Goal: Transaction & Acquisition: Purchase product/service

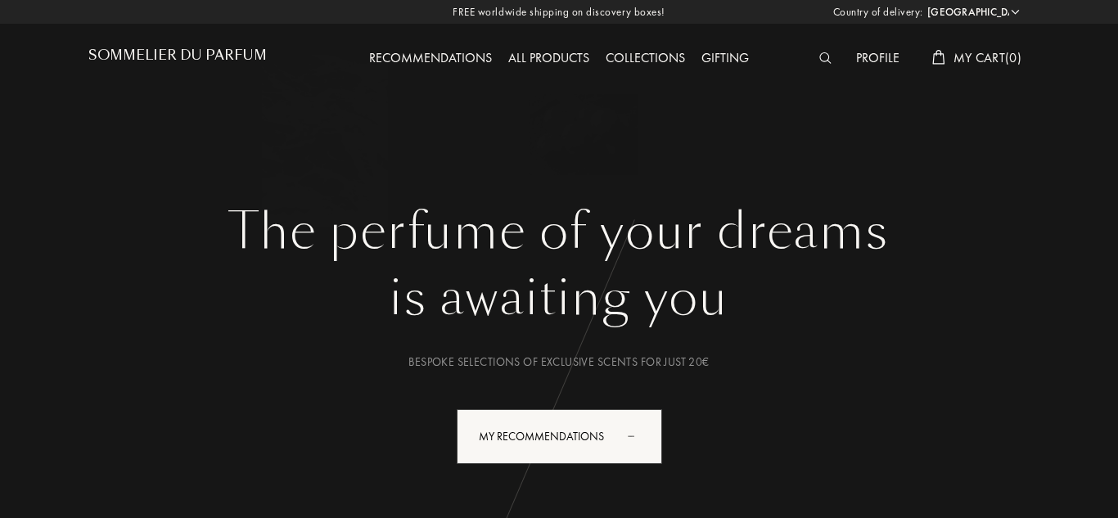
select select "ES"
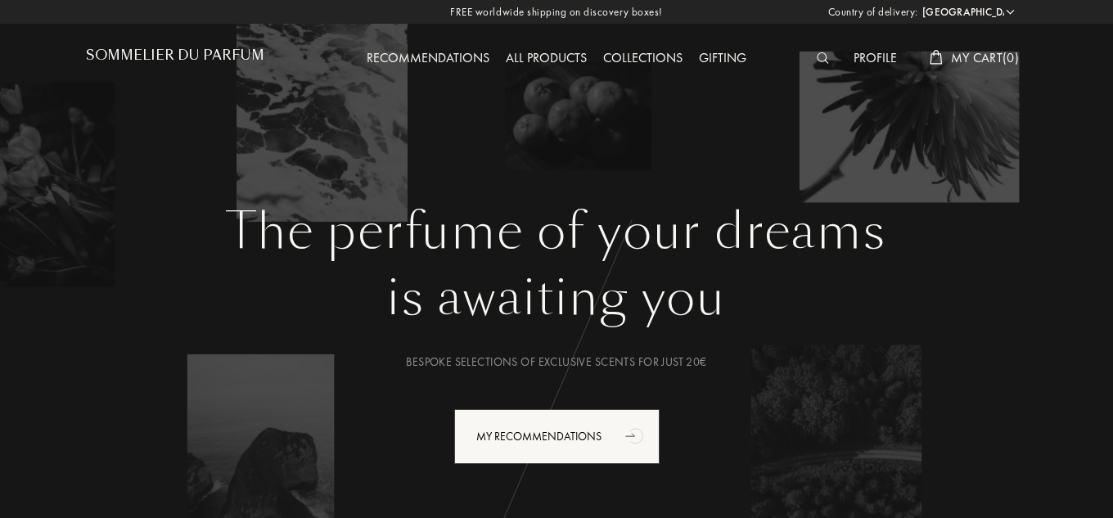
click at [527, 60] on div "All products" at bounding box center [545, 58] width 97 height 21
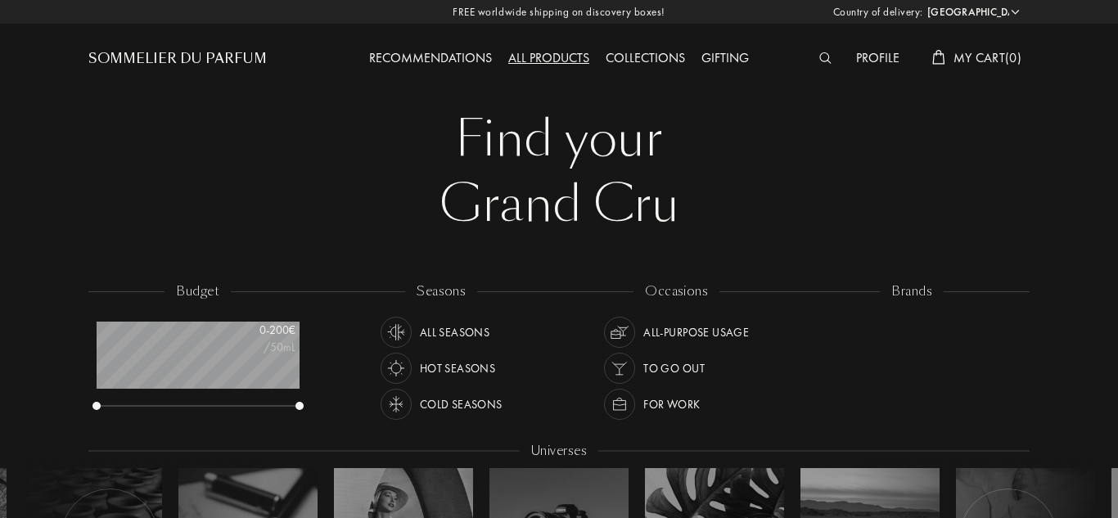
select select "ES"
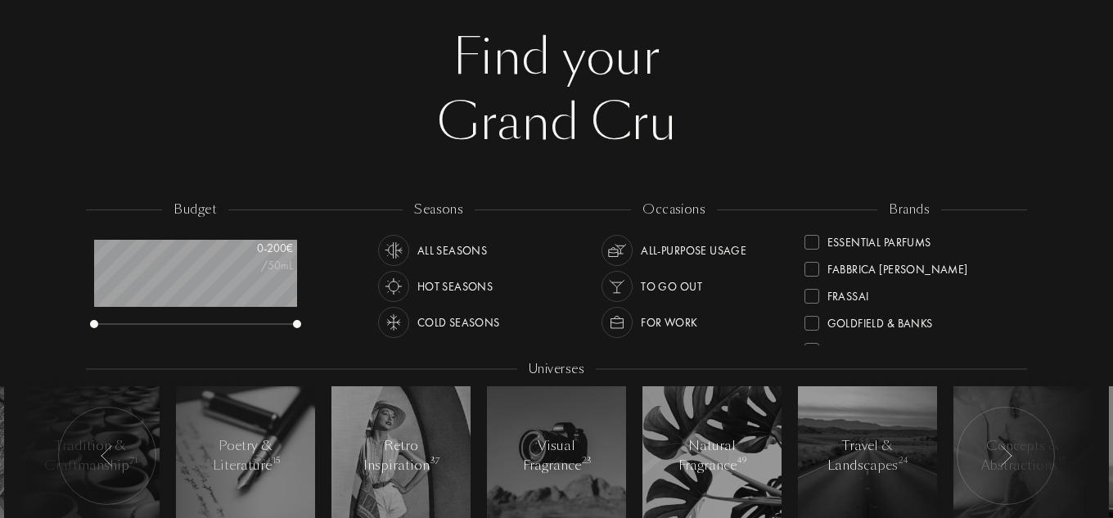
scroll to position [245, 0]
click at [814, 268] on div at bounding box center [811, 268] width 15 height 15
click at [812, 298] on div at bounding box center [811, 295] width 15 height 15
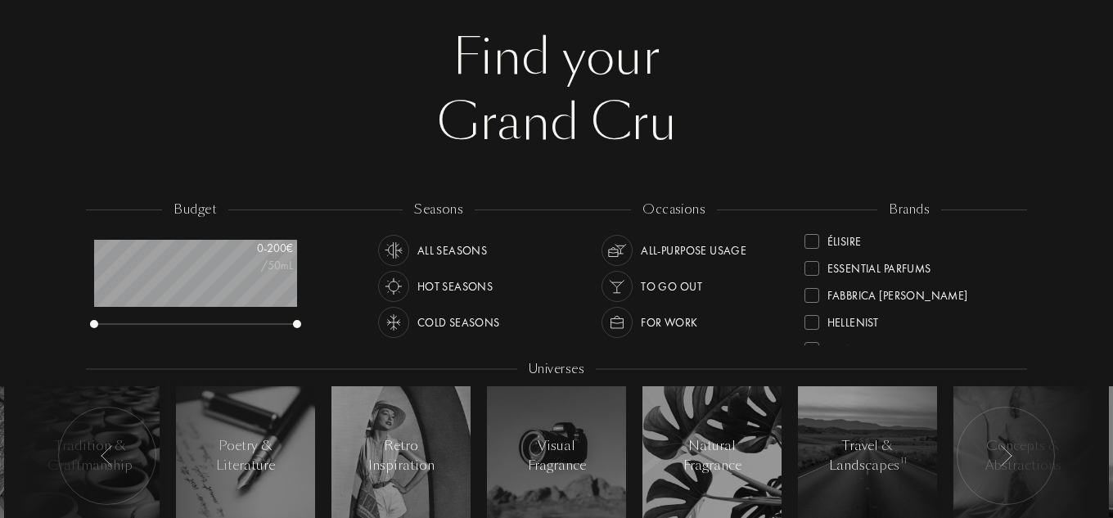
scroll to position [327, 0]
click at [813, 239] on div at bounding box center [811, 240] width 15 height 15
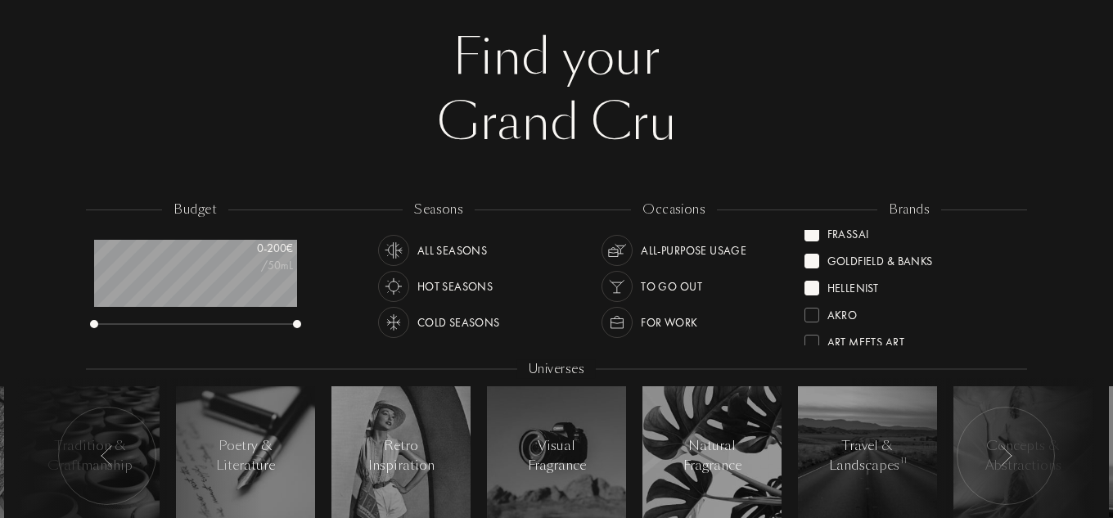
scroll to position [0, 0]
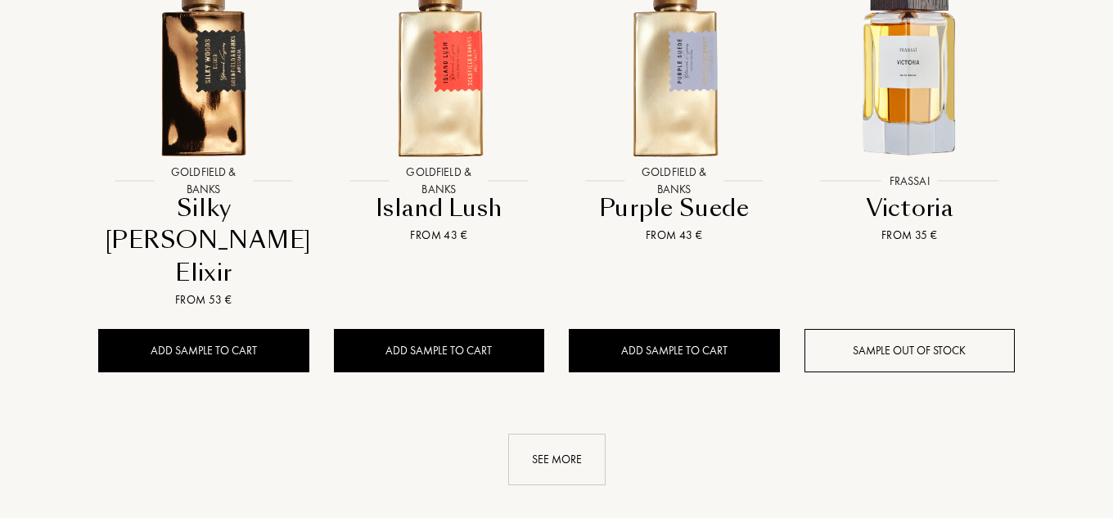
scroll to position [1718, 0]
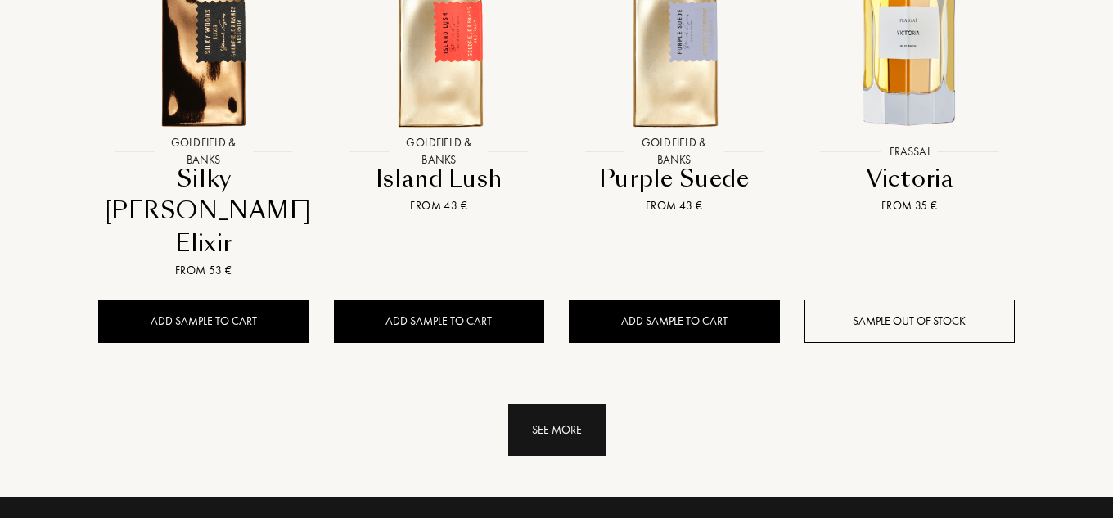
click at [536, 404] on div "See more" at bounding box center [556, 430] width 97 height 52
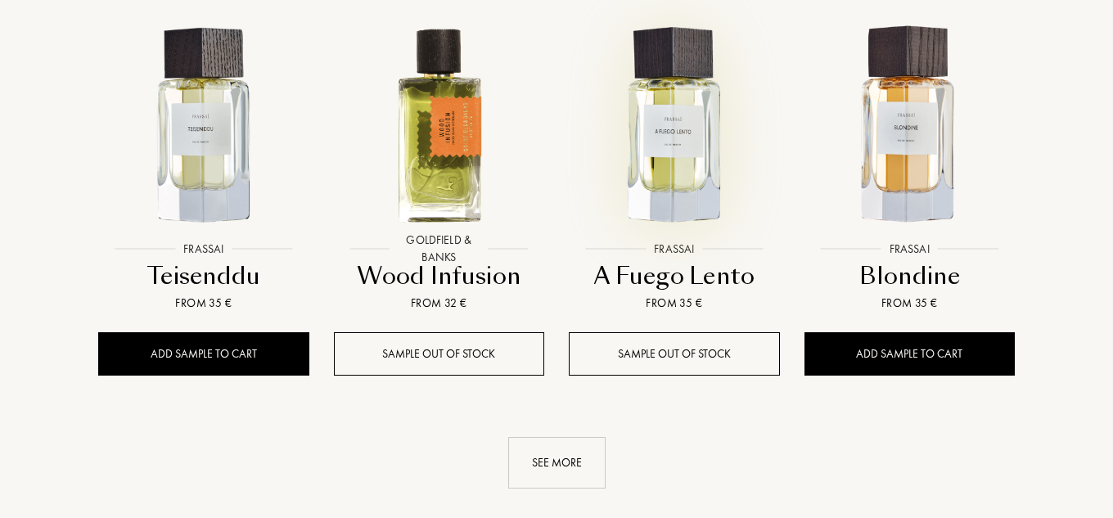
scroll to position [2930, 0]
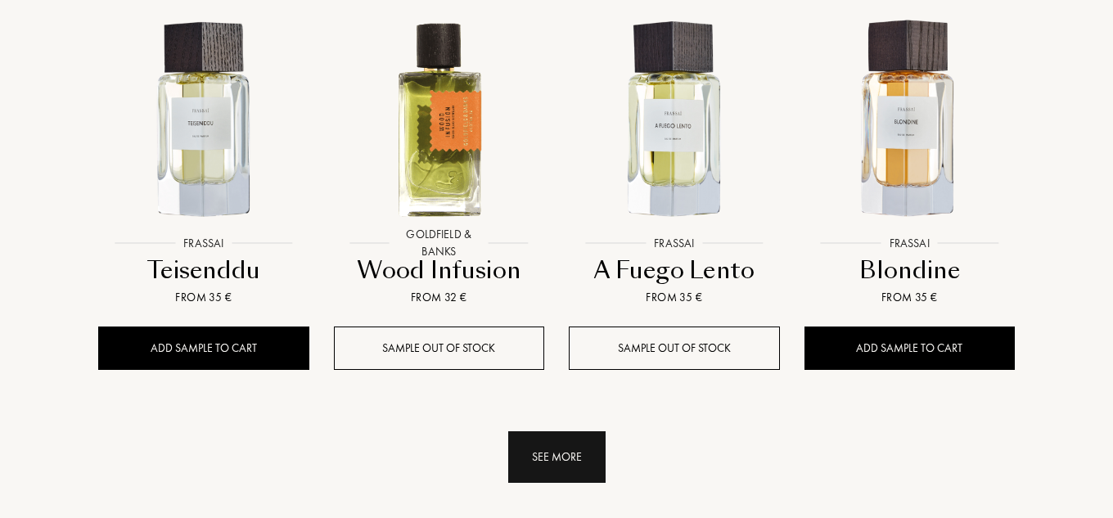
click at [586, 431] on div "See more" at bounding box center [556, 457] width 97 height 52
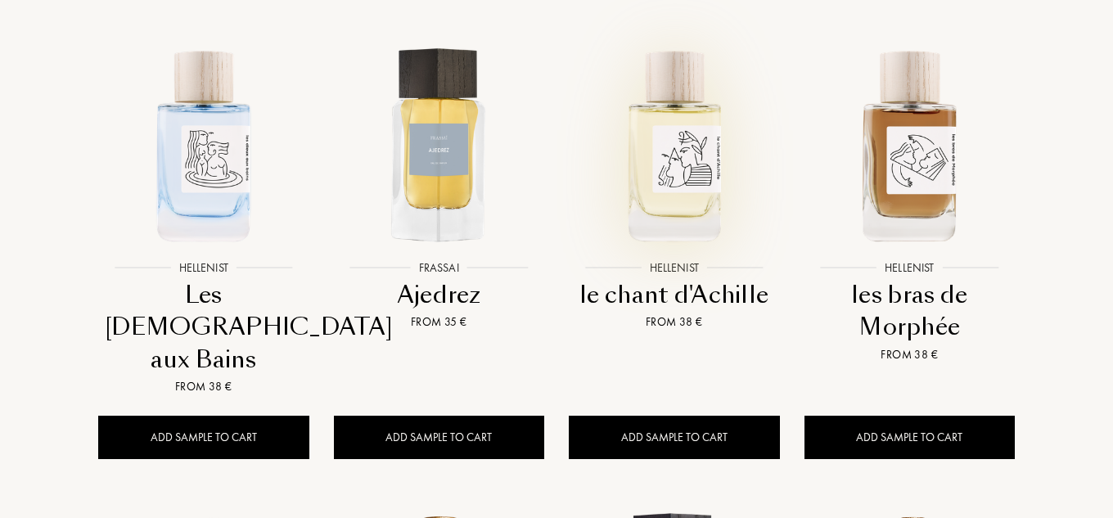
scroll to position [722, 0]
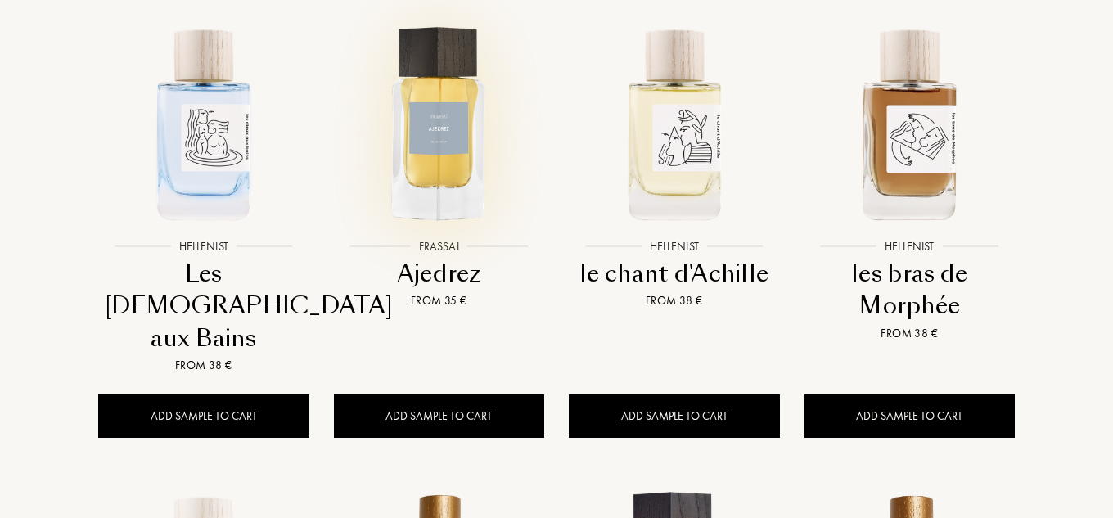
click at [448, 132] on img at bounding box center [439, 123] width 212 height 212
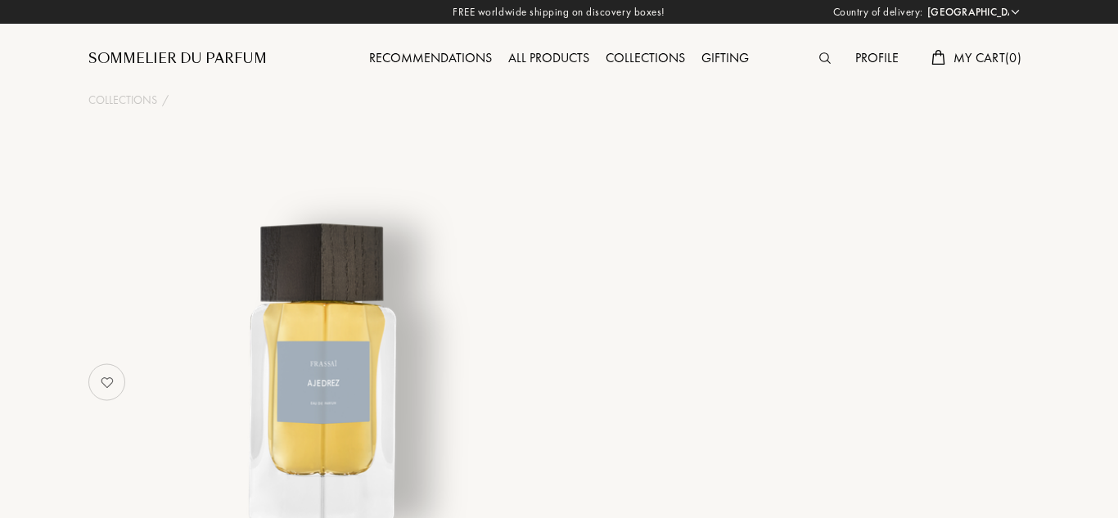
select select "ES"
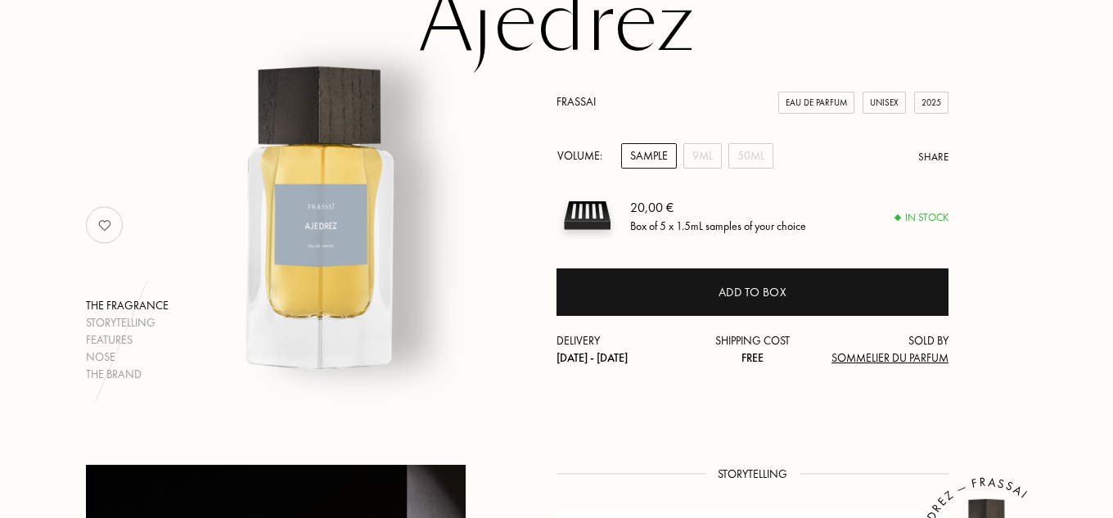
scroll to position [164, 0]
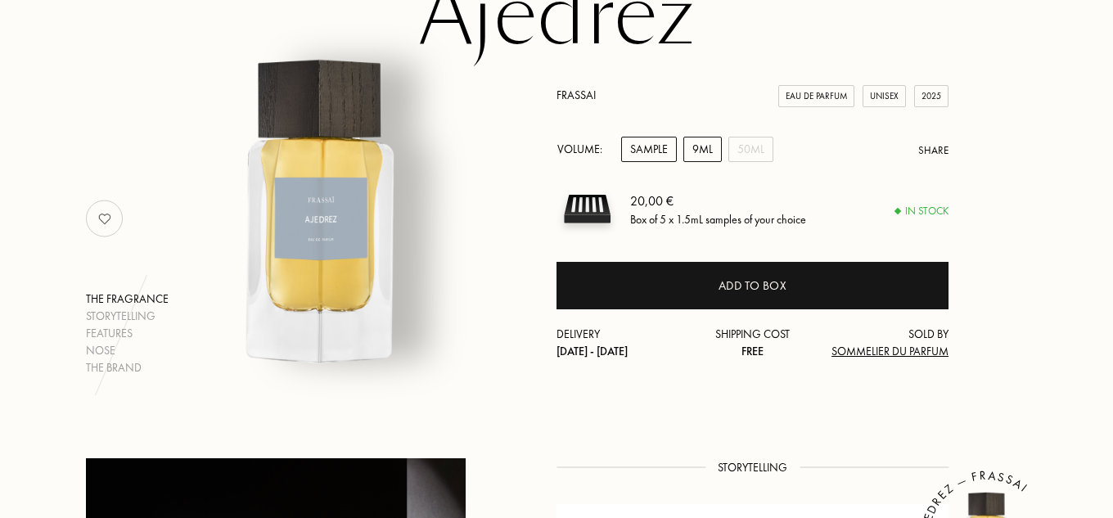
click at [706, 153] on div "9mL" at bounding box center [702, 149] width 38 height 25
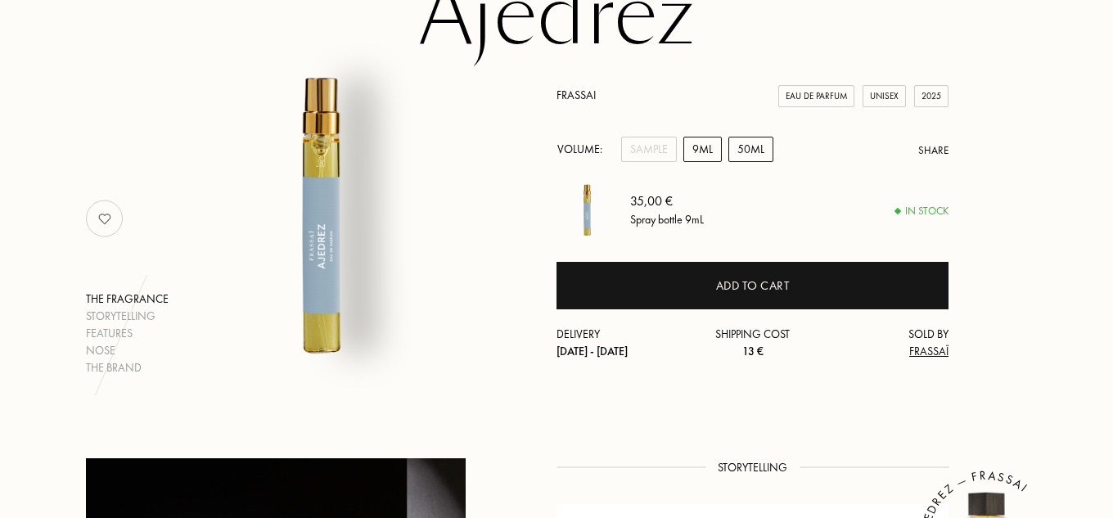
click at [760, 152] on div "50mL" at bounding box center [750, 149] width 45 height 25
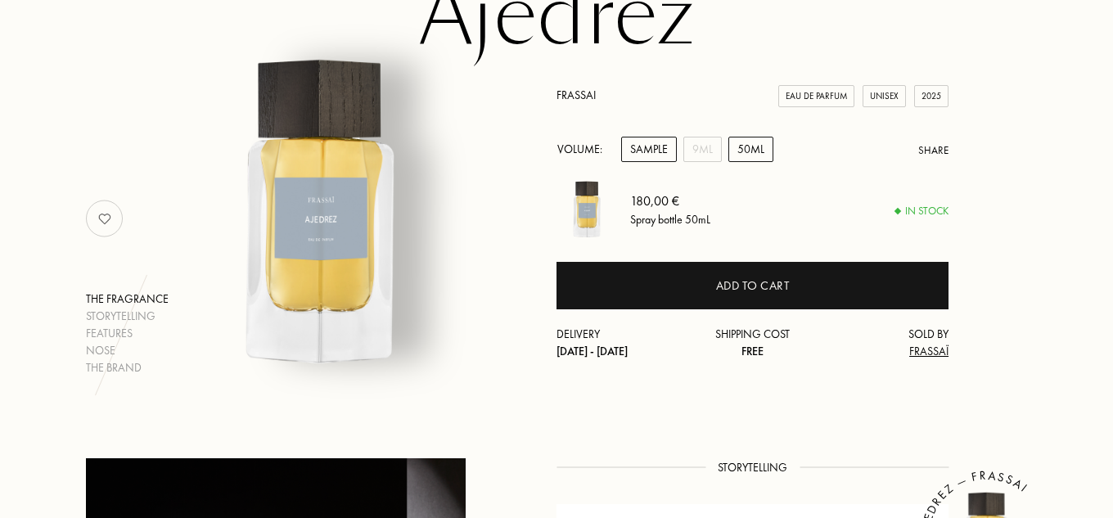
click at [633, 142] on div "Sample" at bounding box center [649, 149] width 56 height 25
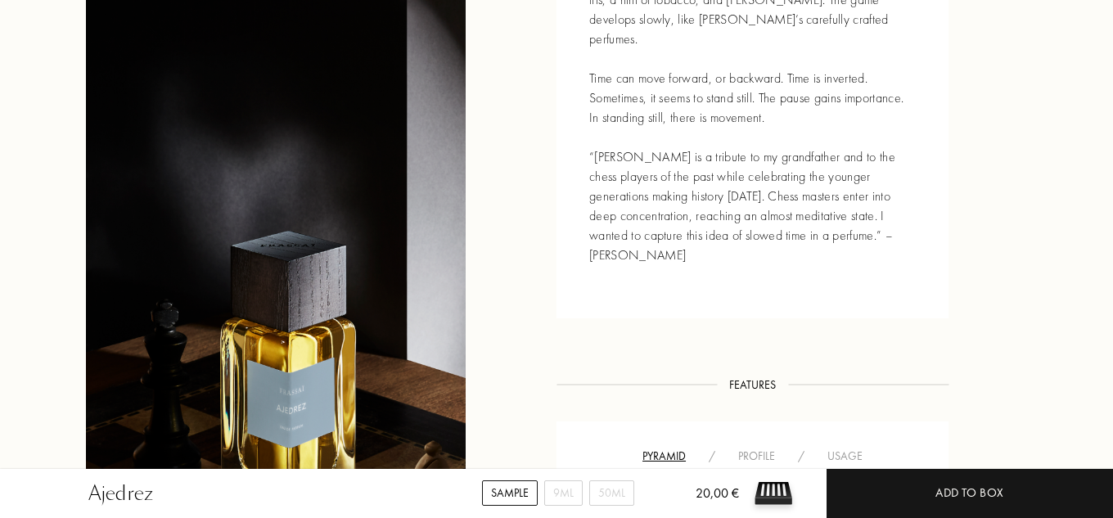
scroll to position [900, 0]
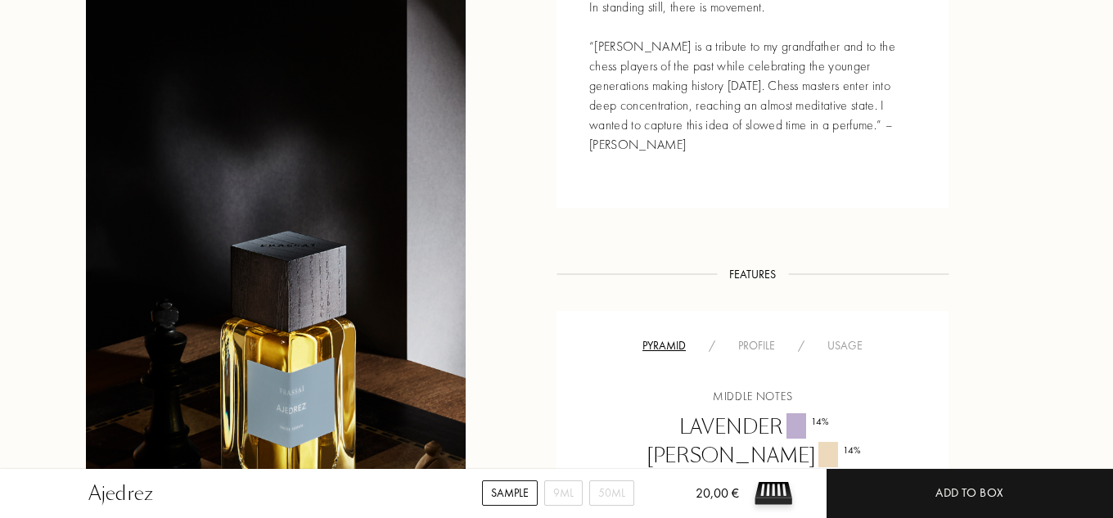
click at [753, 355] on div "Middle notes Lavender 14 % Orris Root 14 % Spicy Notes 14 % Base notes Labdanum…" at bounding box center [752, 491] width 367 height 273
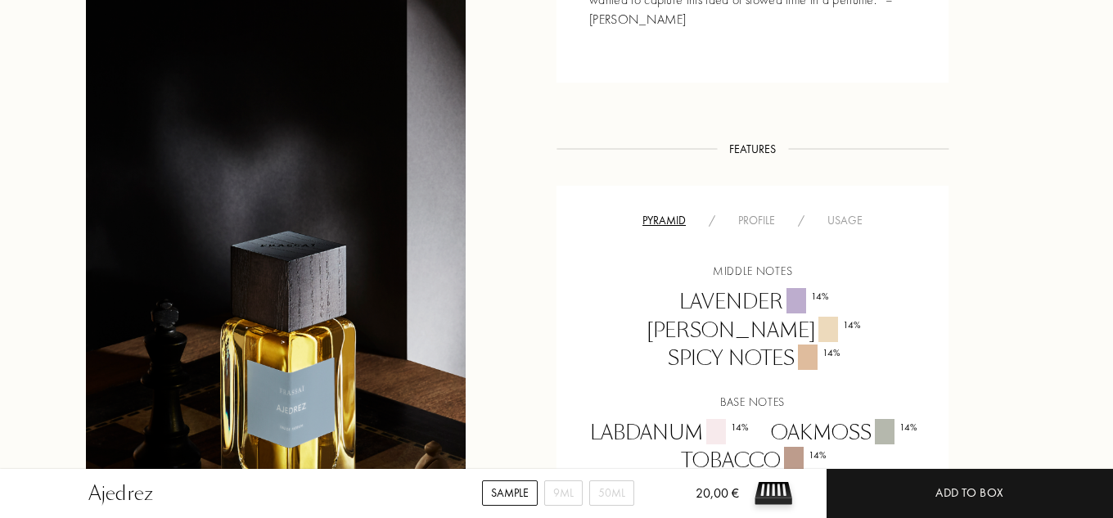
scroll to position [1064, 0]
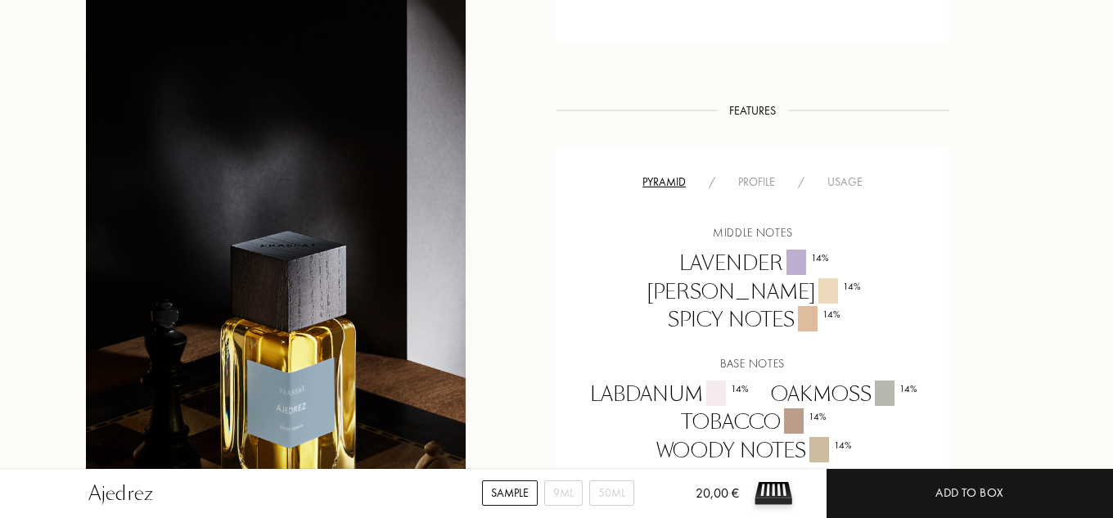
click at [761, 173] on div "Profile" at bounding box center [756, 181] width 60 height 17
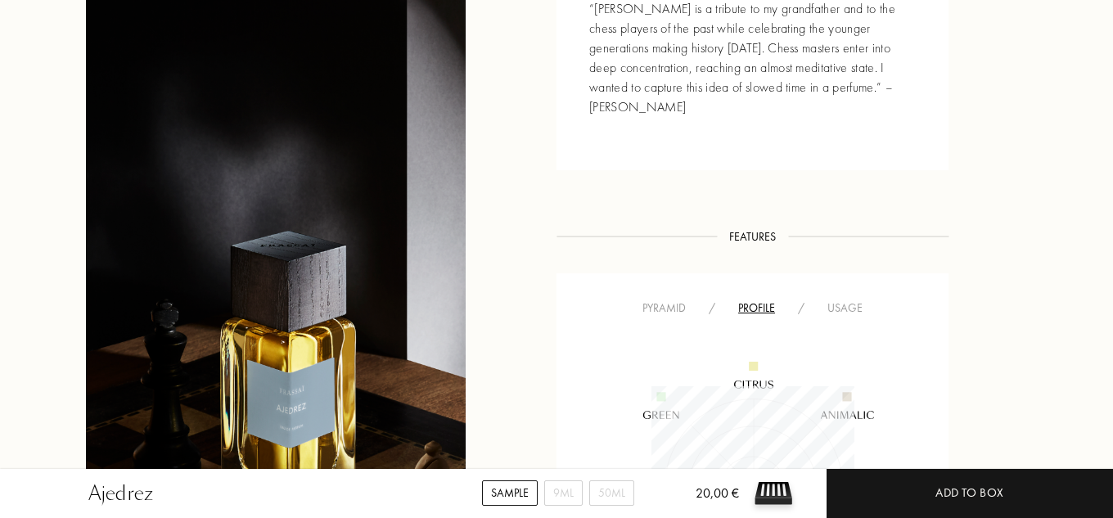
scroll to position [900, 0]
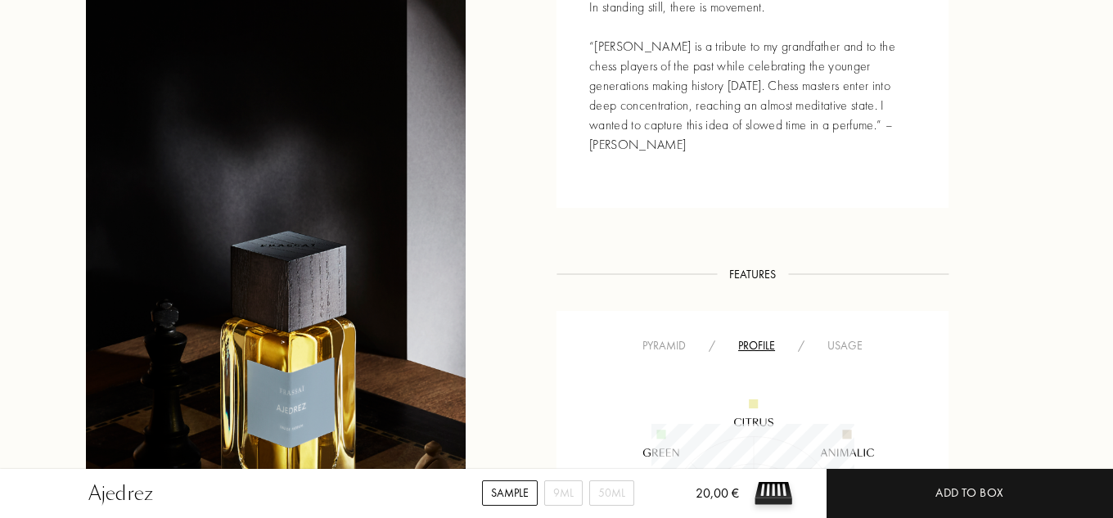
click at [855, 337] on div "Usage" at bounding box center [845, 345] width 58 height 17
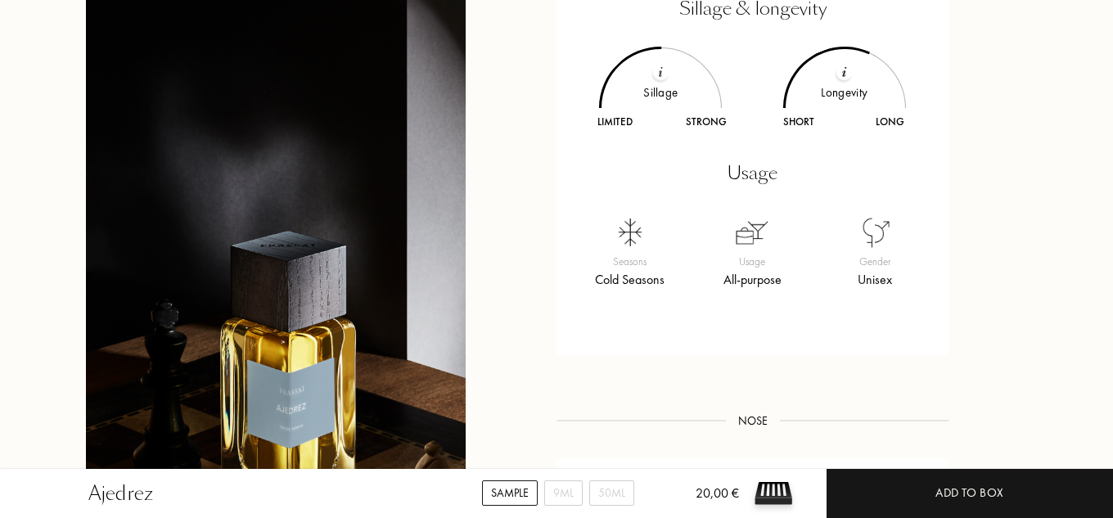
scroll to position [1227, 0]
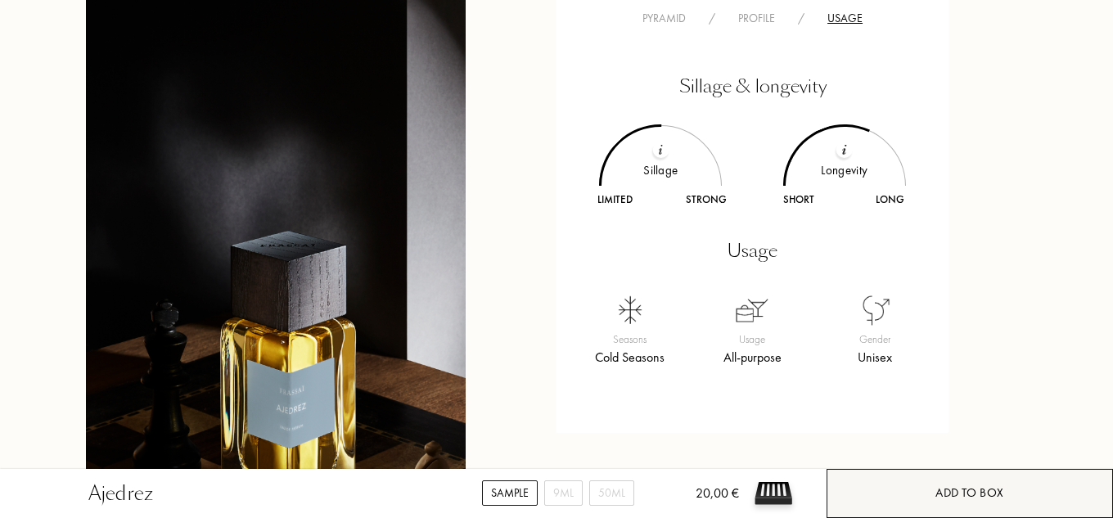
click at [932, 498] on div "Add to box" at bounding box center [969, 493] width 286 height 49
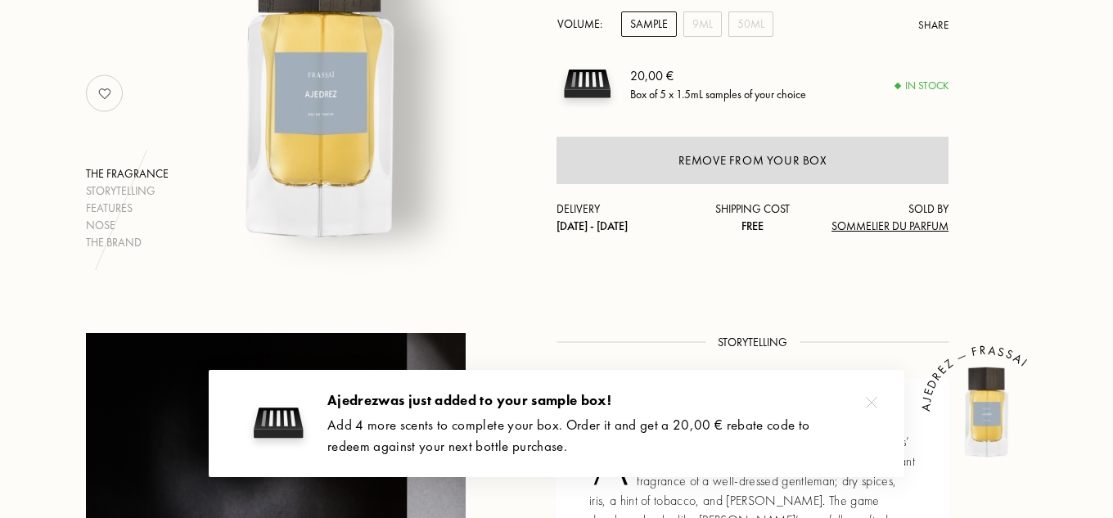
scroll to position [0, 0]
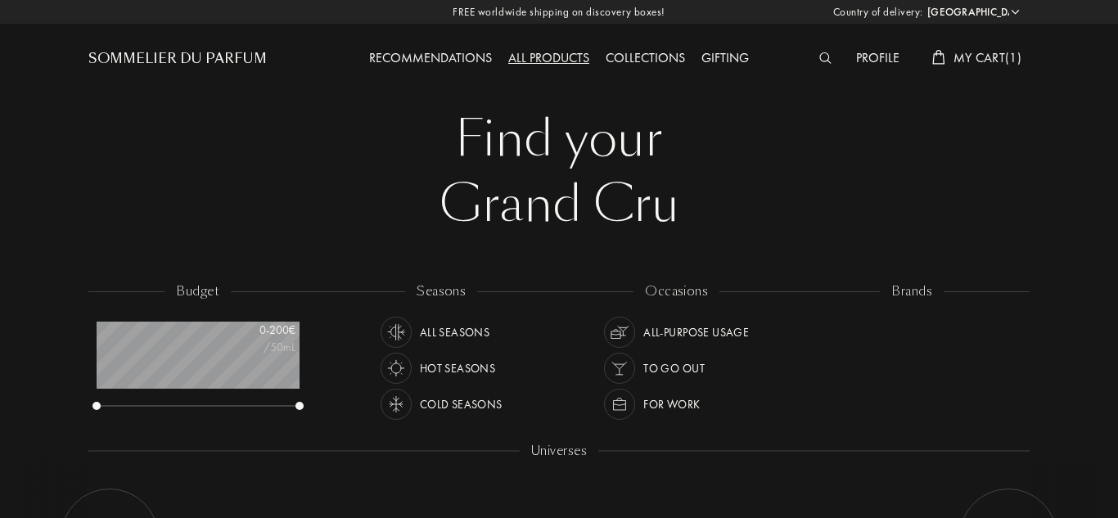
select select "ES"
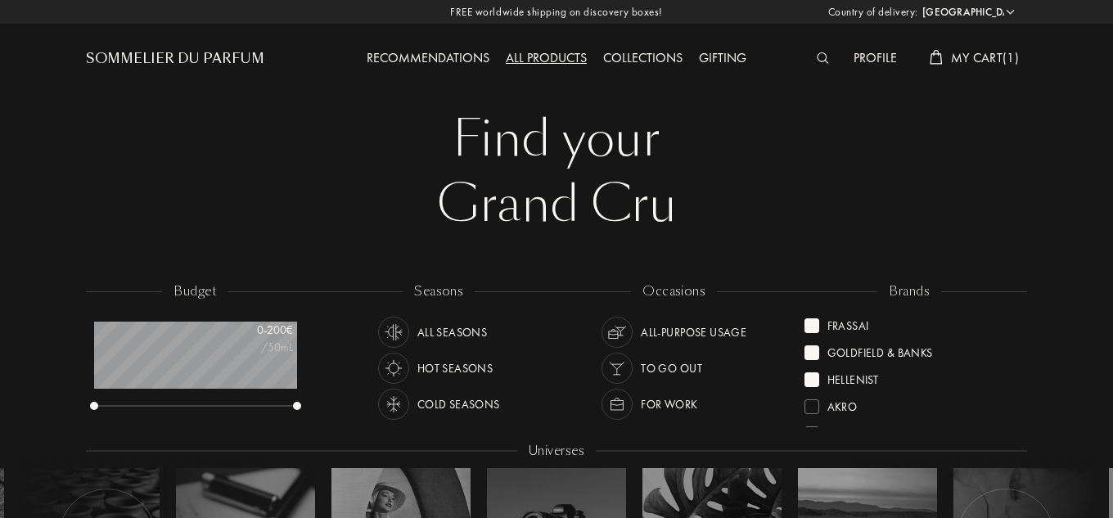
scroll to position [722, 0]
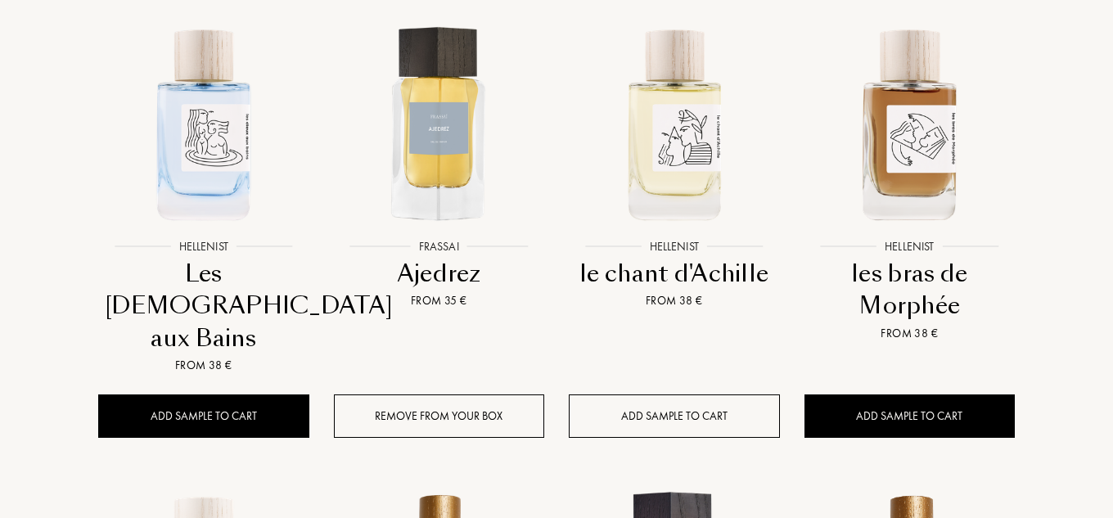
click at [680, 394] on div "Add sample to cart" at bounding box center [674, 415] width 211 height 43
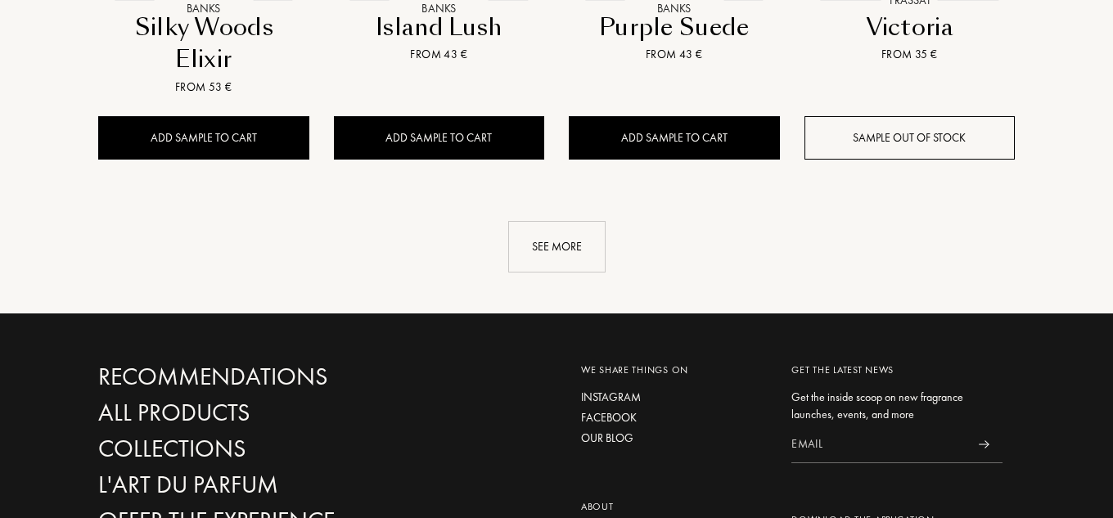
scroll to position [1867, 0]
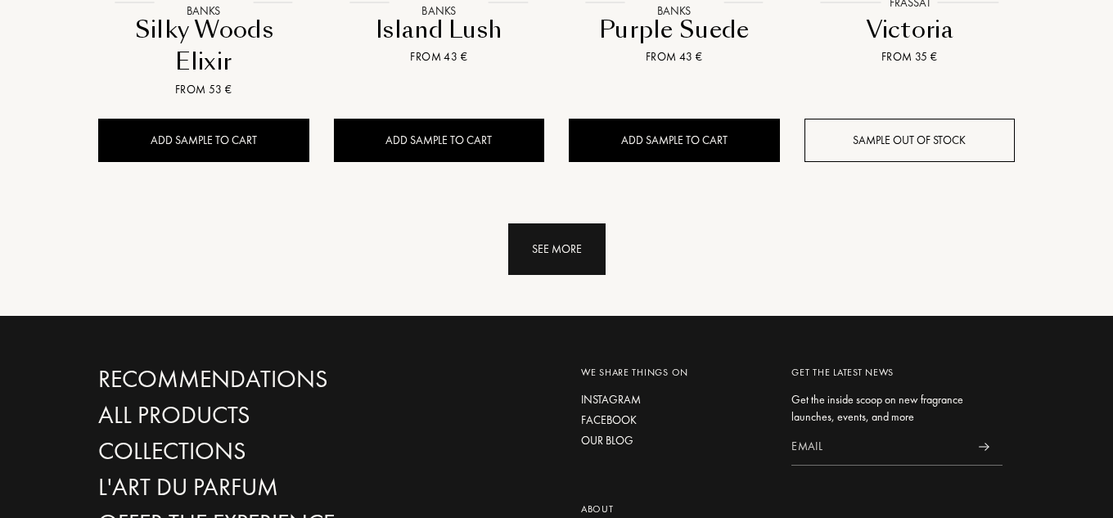
click at [571, 223] on div "See more" at bounding box center [556, 249] width 97 height 52
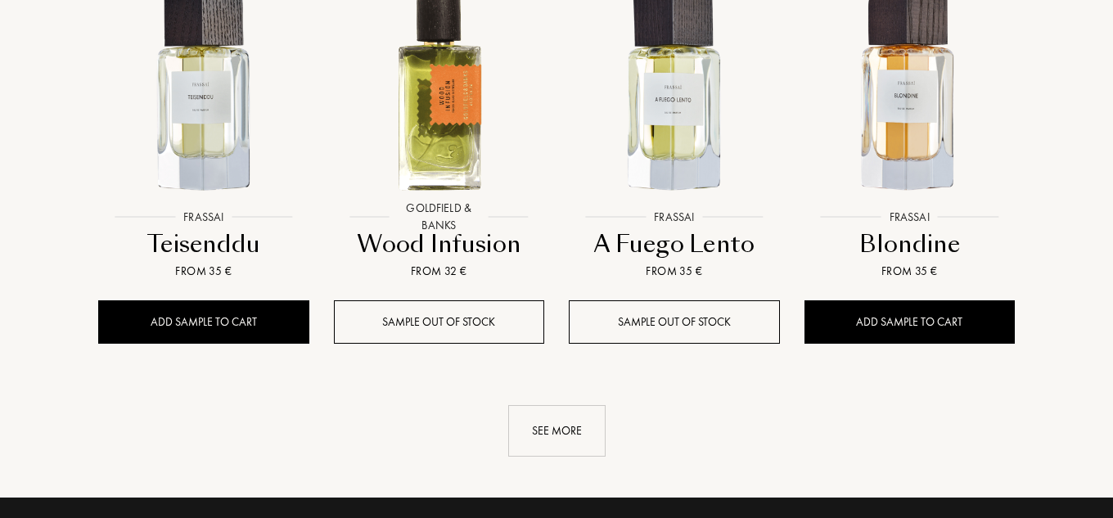
scroll to position [2930, 0]
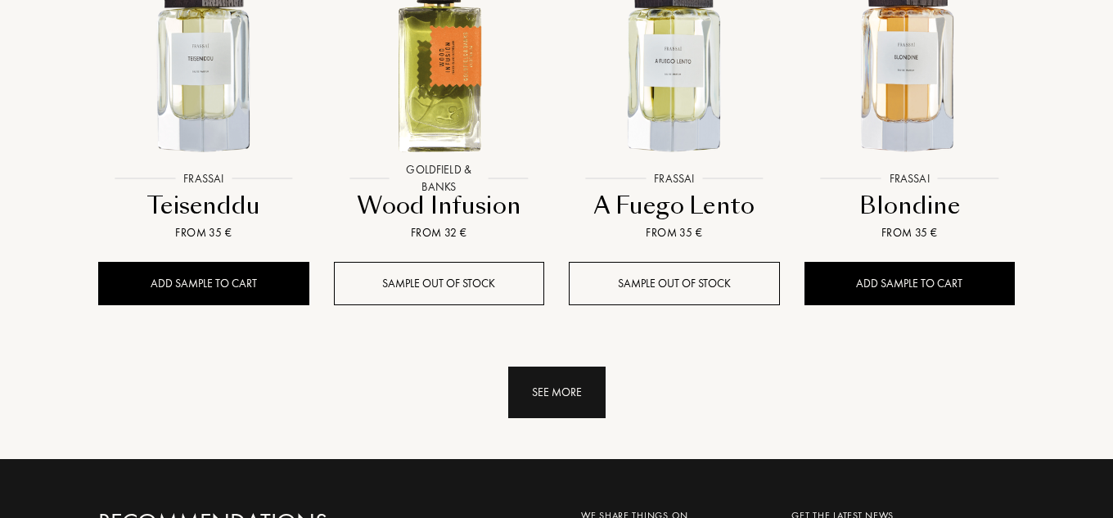
click at [594, 373] on div "See more" at bounding box center [556, 393] width 97 height 52
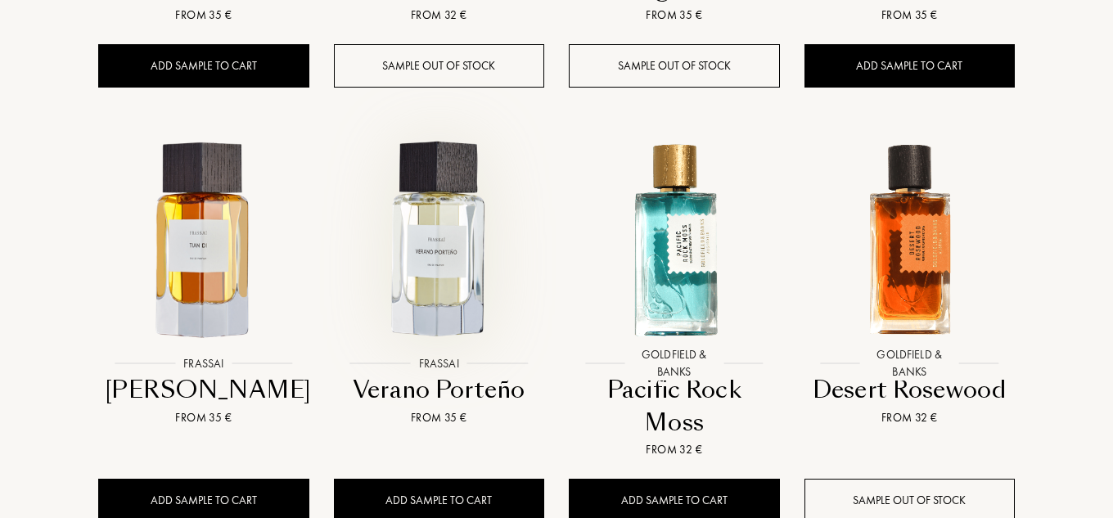
scroll to position [3176, 0]
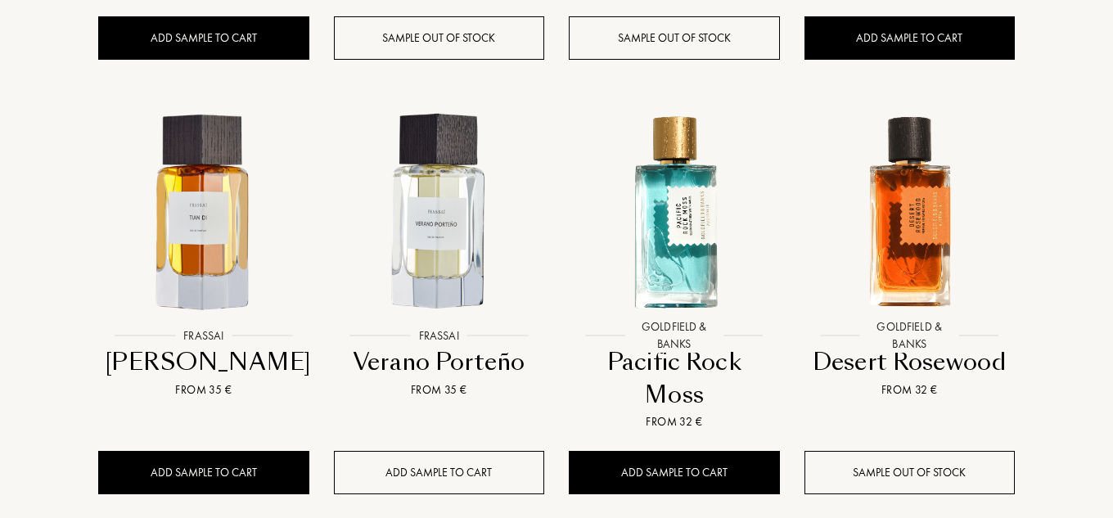
click at [437, 451] on div "Add sample to cart" at bounding box center [439, 472] width 211 height 43
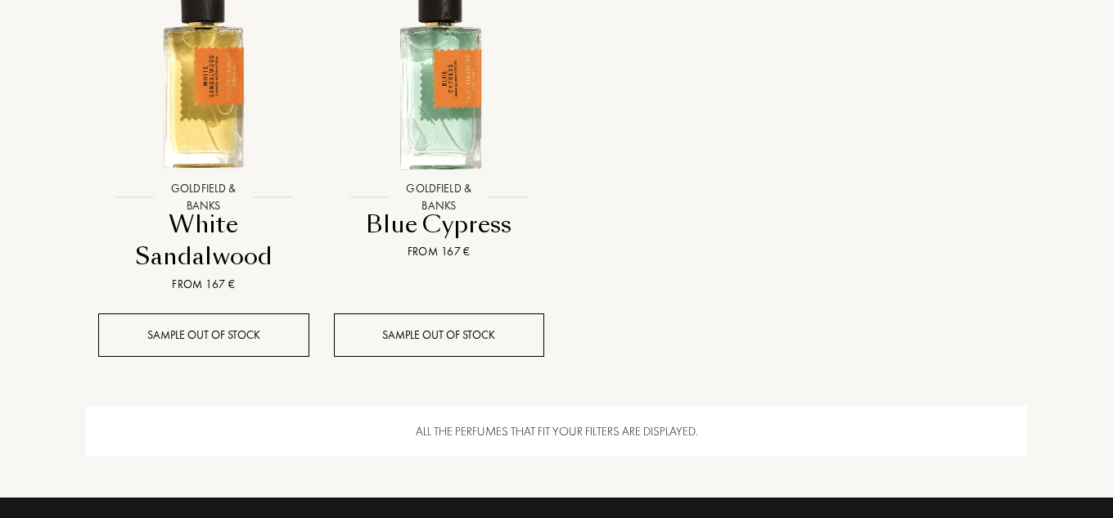
scroll to position [3339, 0]
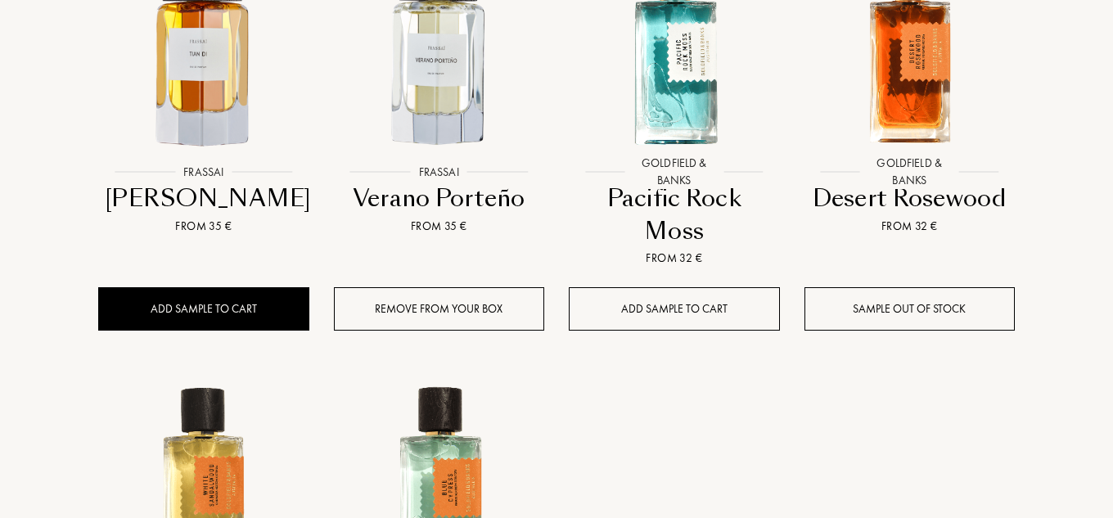
click at [704, 287] on div "Add sample to cart" at bounding box center [674, 308] width 211 height 43
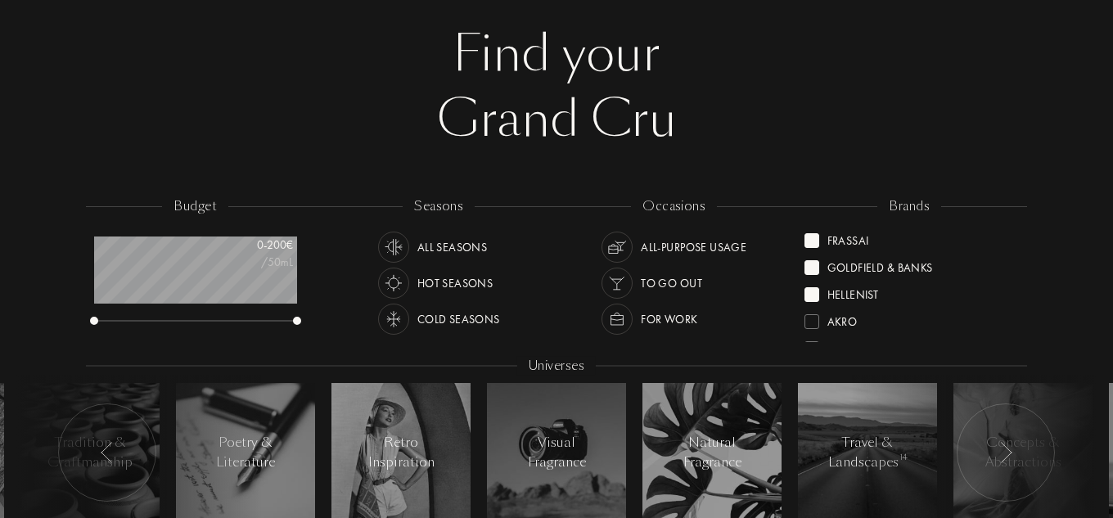
scroll to position [82, 0]
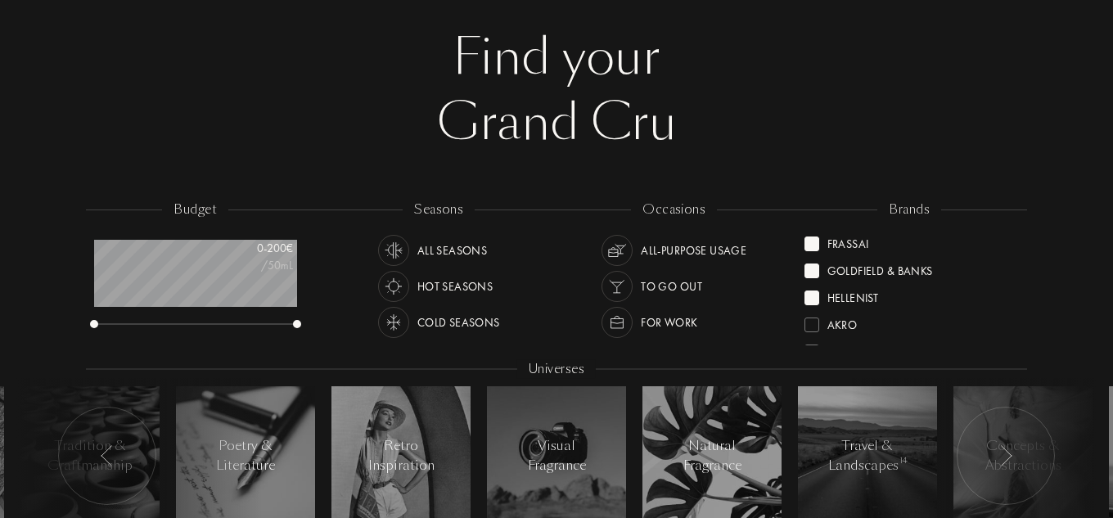
click at [845, 246] on div "Frassai" at bounding box center [848, 241] width 42 height 22
click at [845, 246] on div "Goldfield & Banks" at bounding box center [880, 241] width 106 height 22
click at [845, 246] on div "Hellenist" at bounding box center [853, 241] width 52 height 22
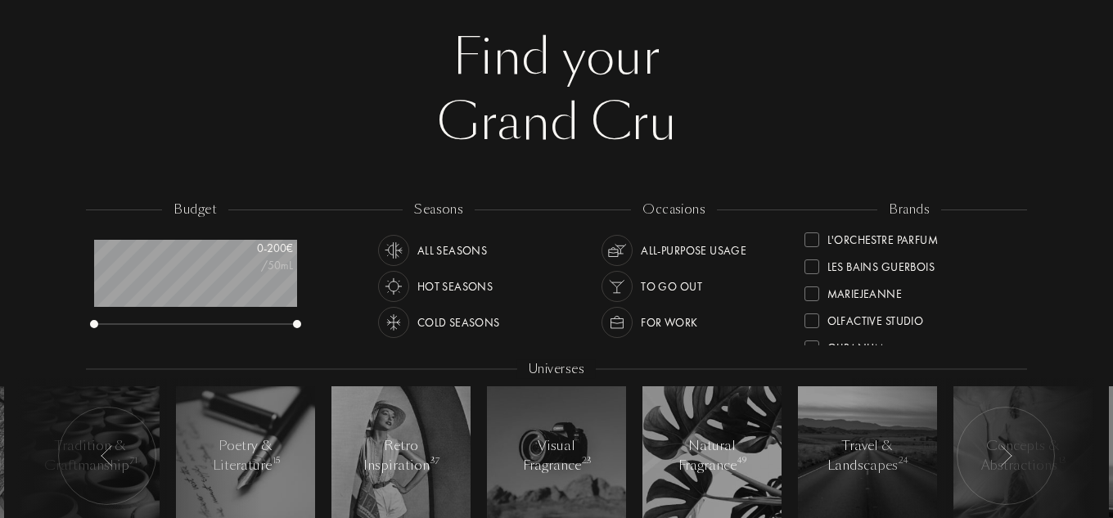
click at [889, 243] on div "L'Orchestre Parfum" at bounding box center [882, 237] width 111 height 22
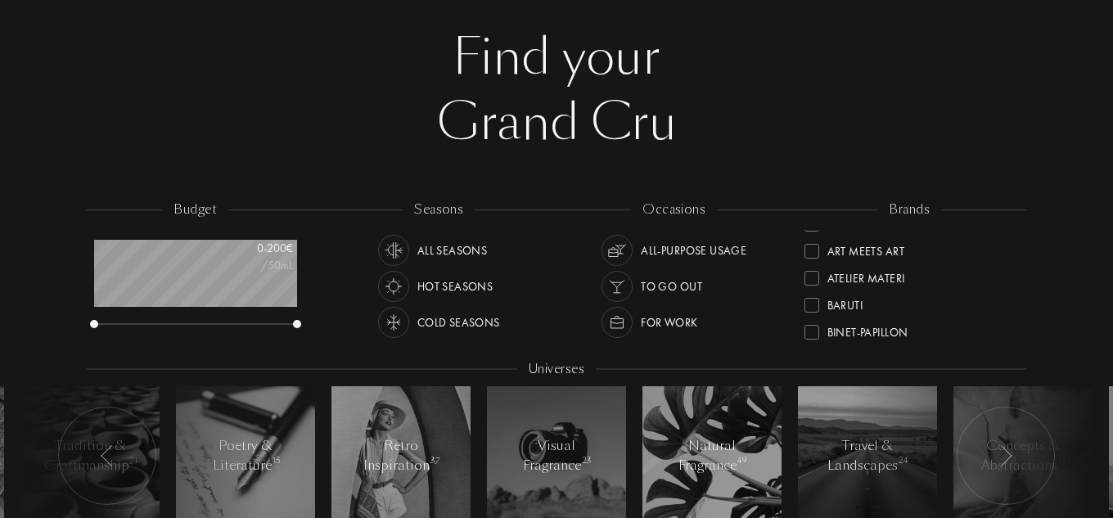
scroll to position [0, 0]
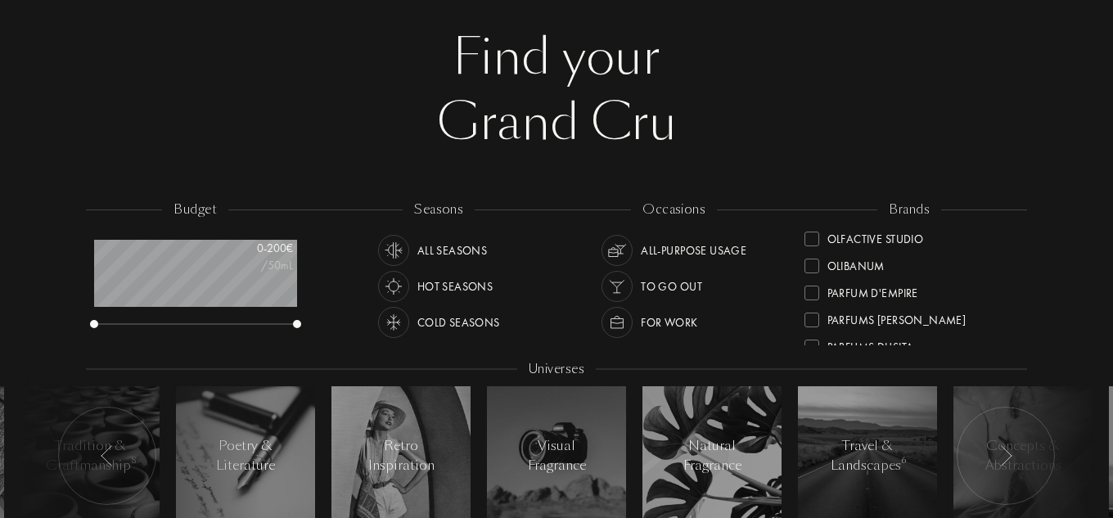
scroll to position [573, 0]
click at [894, 265] on div "Parfums Dusita" at bounding box center [870, 262] width 87 height 22
click at [868, 273] on div "Bontemps" at bounding box center [855, 266] width 57 height 22
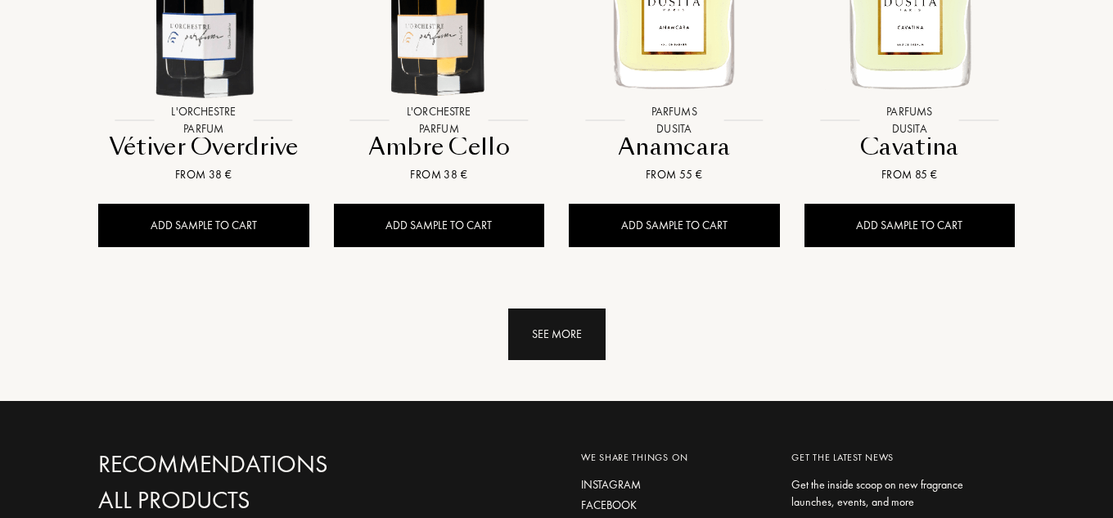
scroll to position [1718, 0]
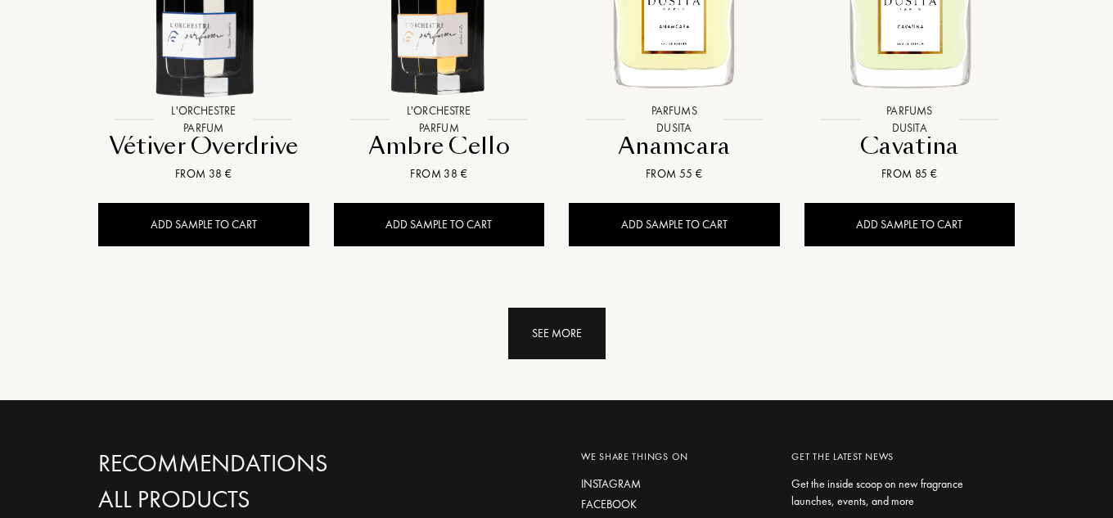
click at [551, 343] on div "See more" at bounding box center [556, 334] width 97 height 52
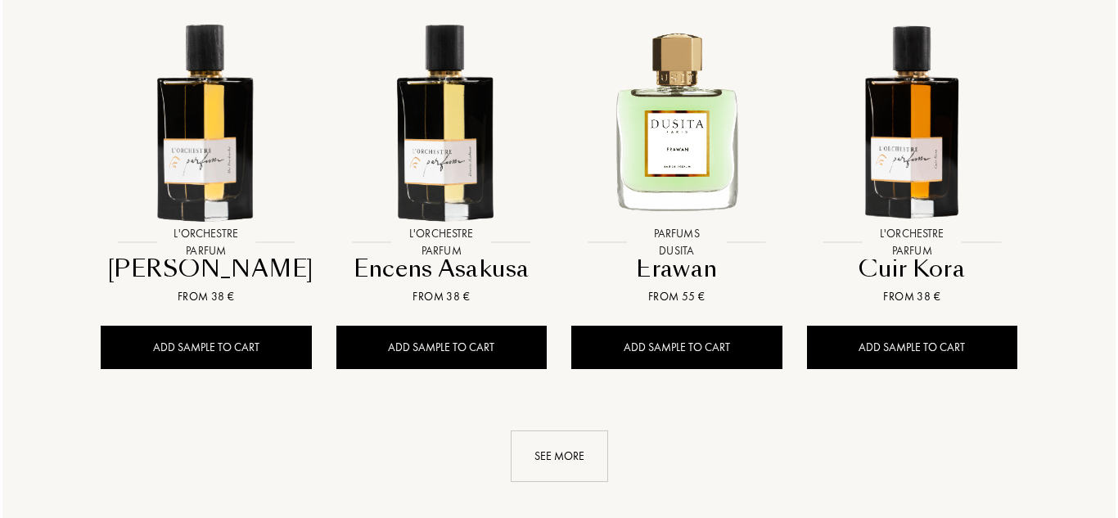
scroll to position [2863, 0]
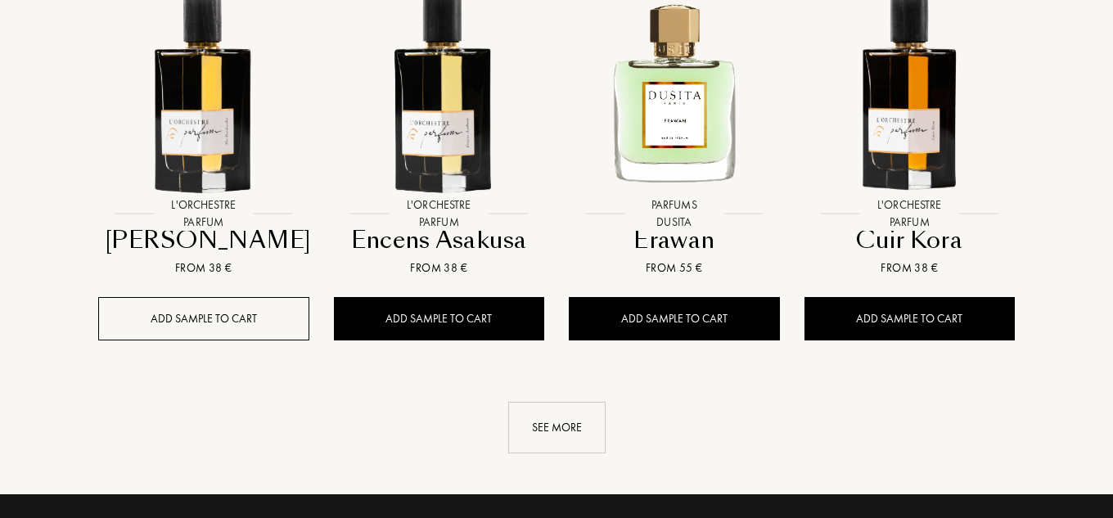
click at [223, 324] on div "Add sample to cart" at bounding box center [203, 318] width 211 height 43
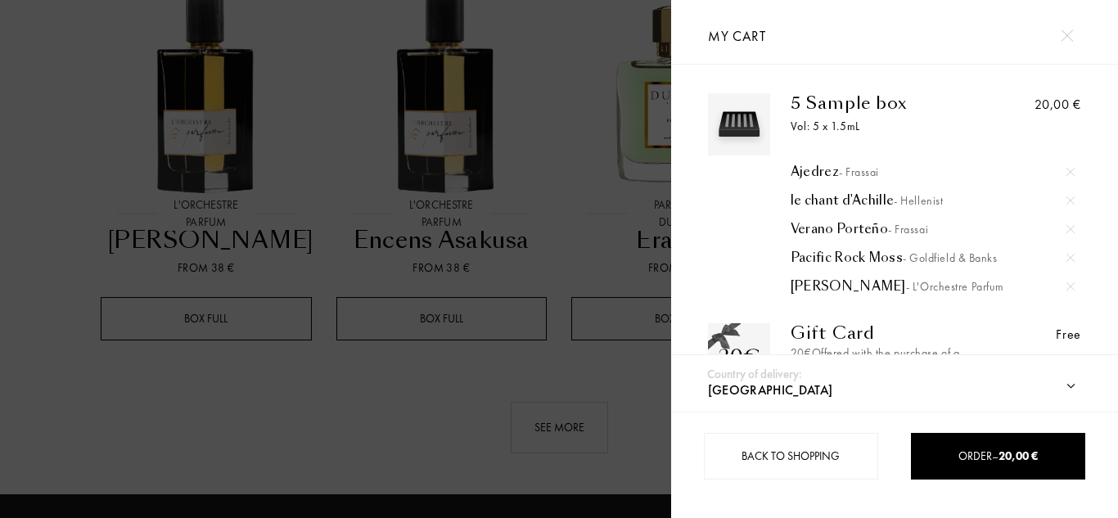
scroll to position [82, 0]
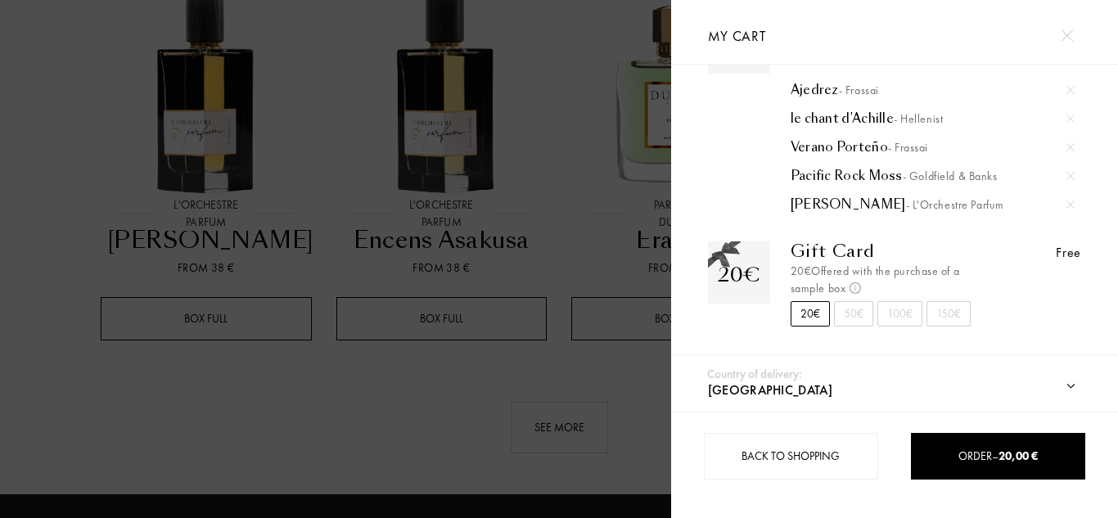
click at [854, 317] on div "50€" at bounding box center [853, 313] width 39 height 25
click at [809, 315] on div "20€" at bounding box center [809, 313] width 39 height 25
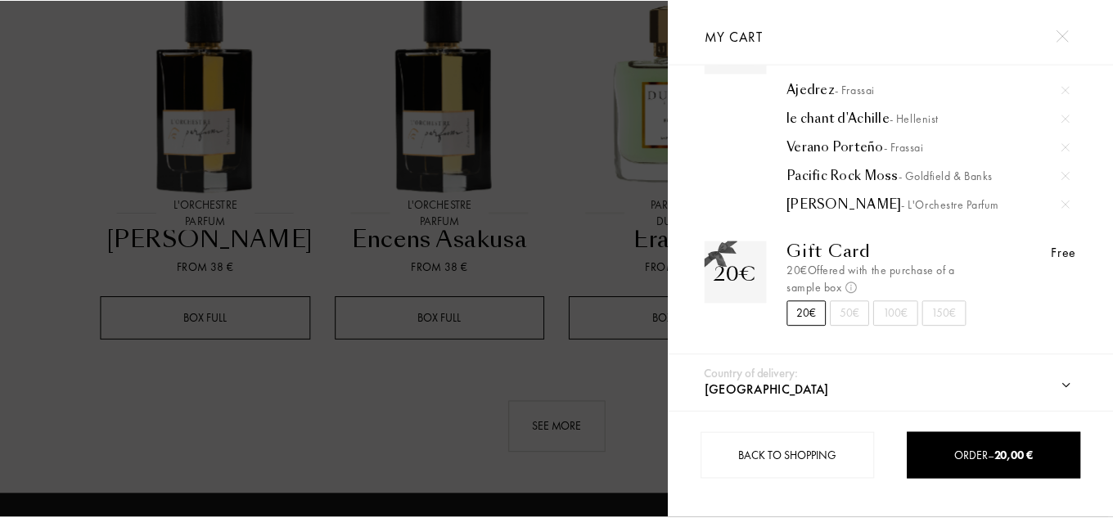
scroll to position [0, 0]
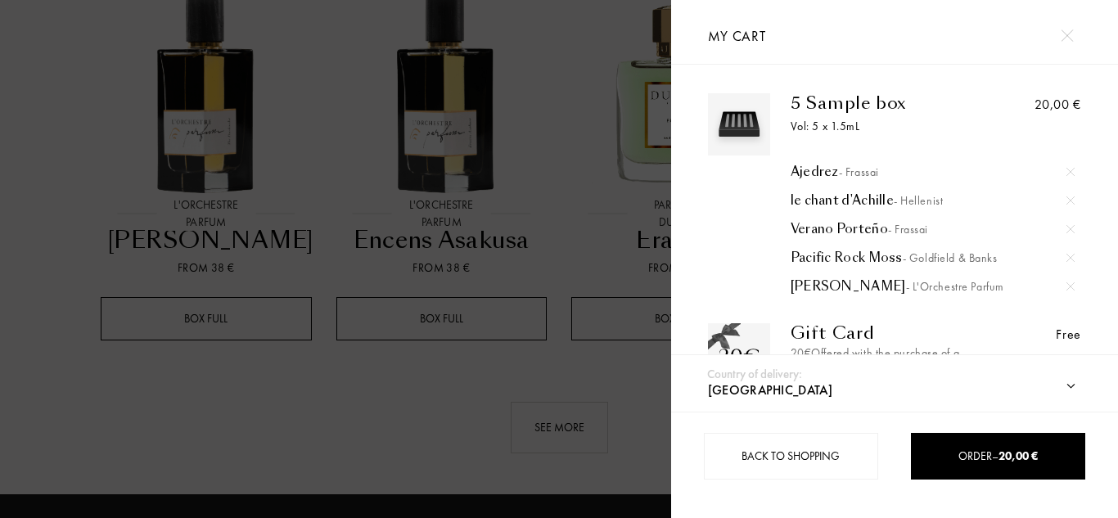
click at [354, 394] on div at bounding box center [335, 259] width 671 height 518
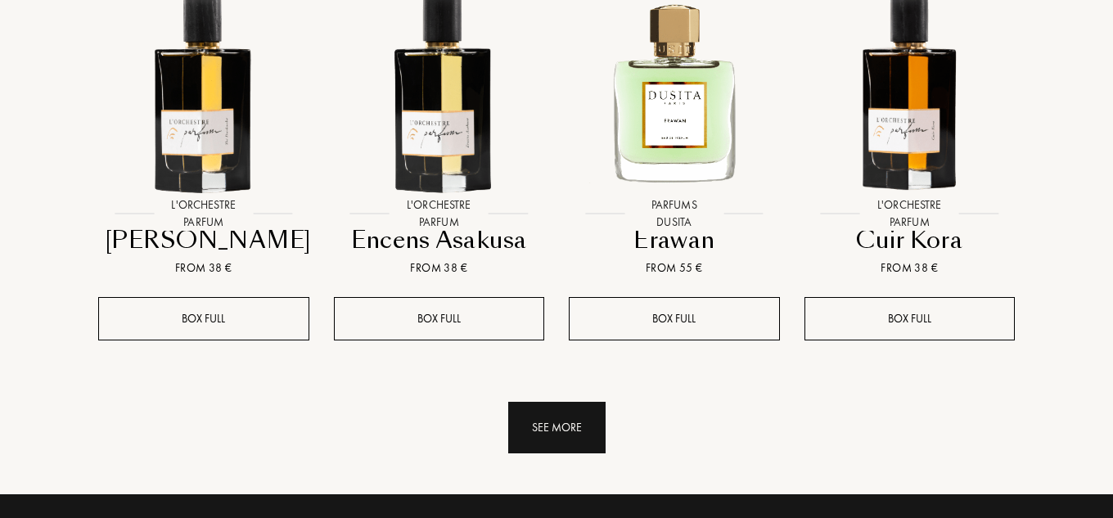
click at [556, 449] on div "See more" at bounding box center [556, 428] width 97 height 52
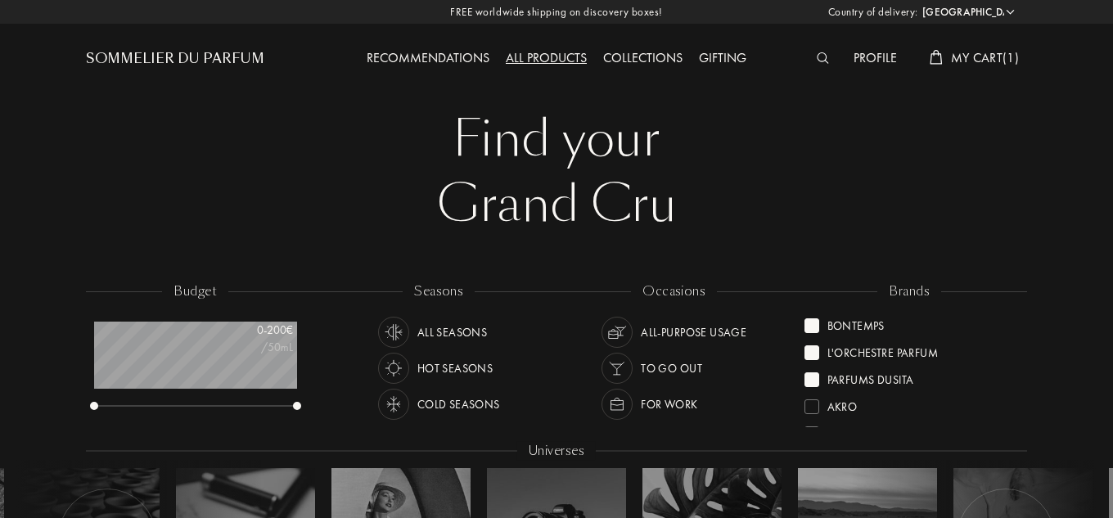
click at [983, 61] on span "My Cart ( 1 )" at bounding box center [985, 57] width 68 height 17
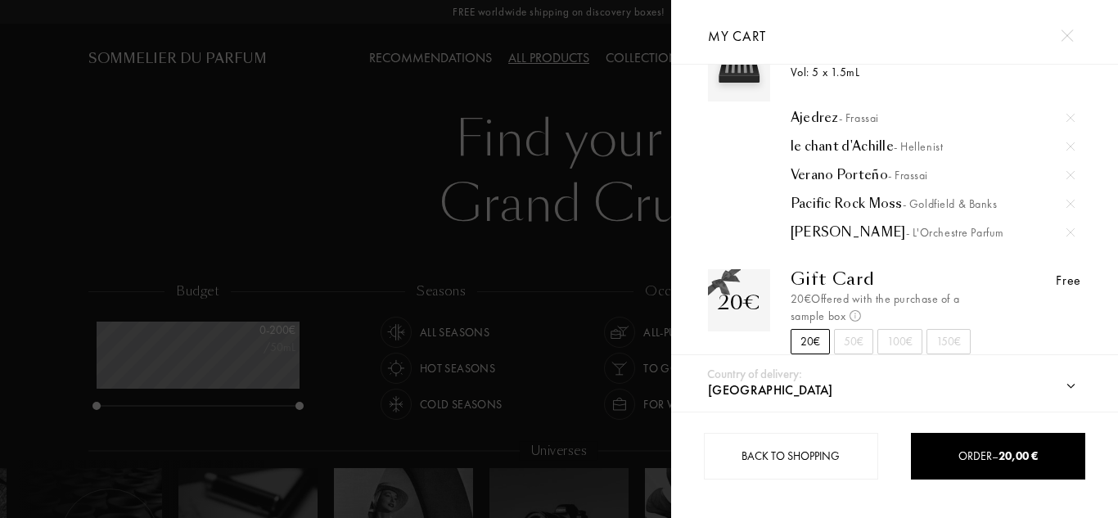
scroll to position [82, 0]
